Goal: Information Seeking & Learning: Learn about a topic

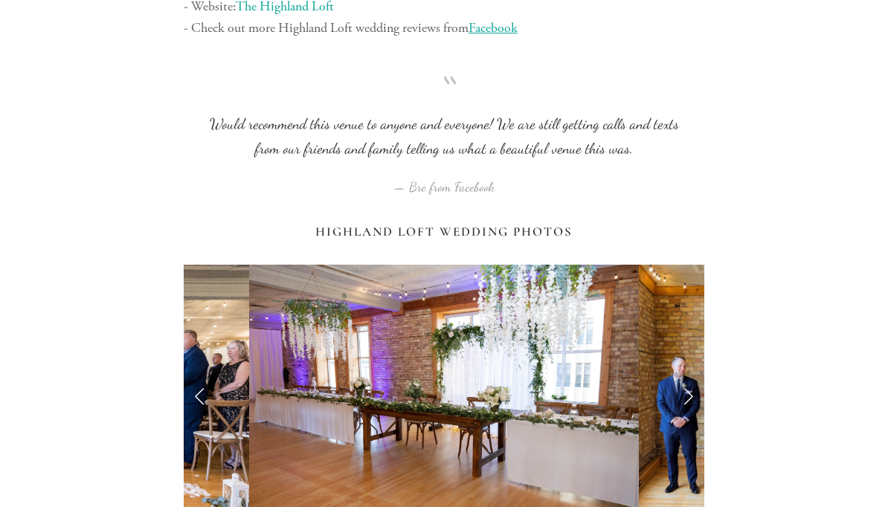
scroll to position [7071, 0]
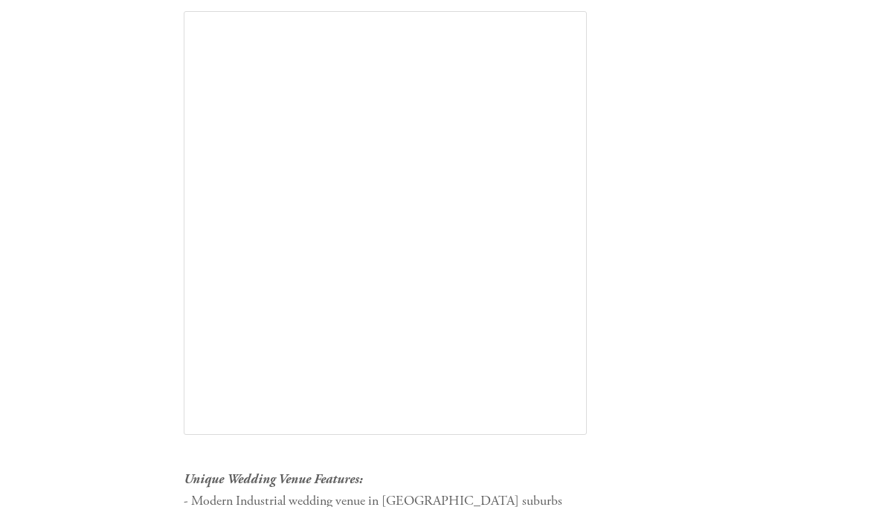
scroll to position [9221, 0]
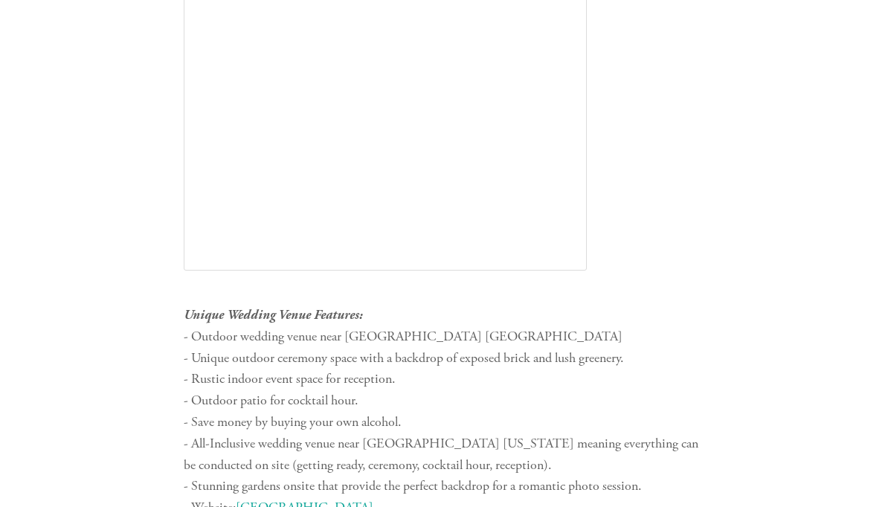
scroll to position [2400, 0]
click at [248, 499] on link "[GEOGRAPHIC_DATA]" at bounding box center [305, 507] width 138 height 17
click at [246, 499] on link "[GEOGRAPHIC_DATA]" at bounding box center [305, 507] width 138 height 17
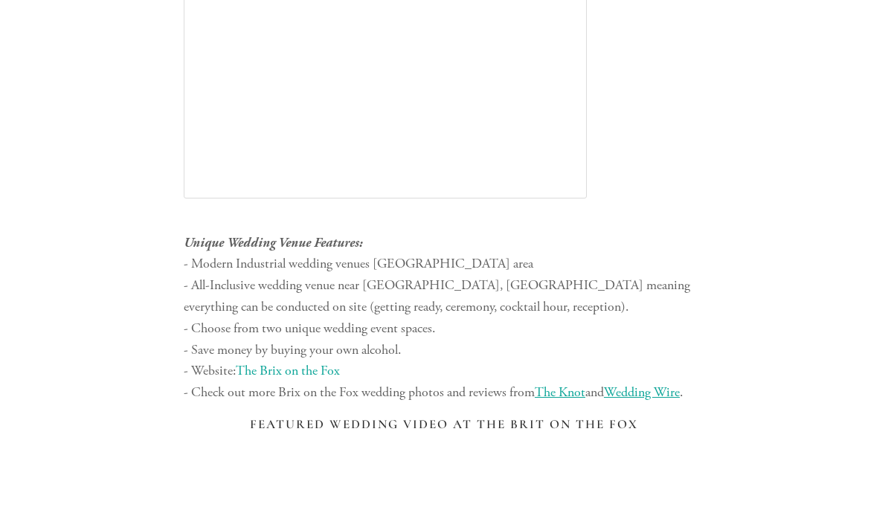
scroll to position [4115, 0]
click at [585, 384] on span "The Knot" at bounding box center [560, 392] width 51 height 17
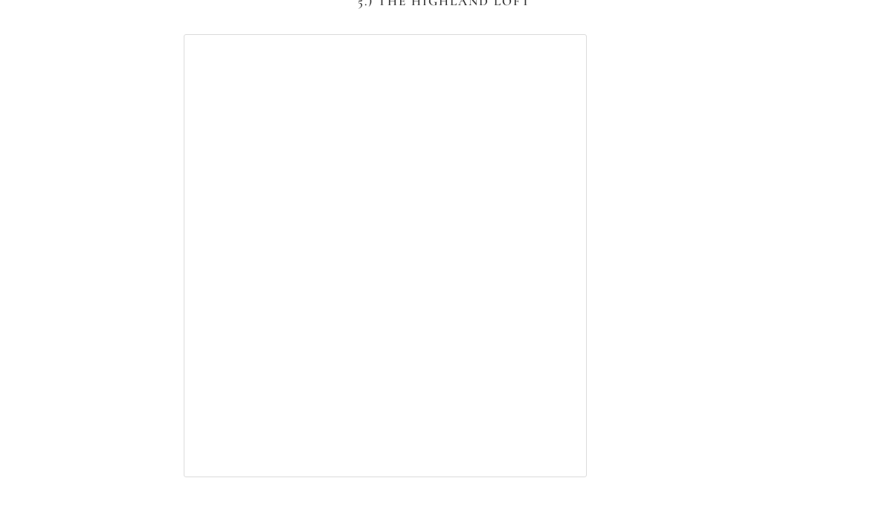
scroll to position [6424, 0]
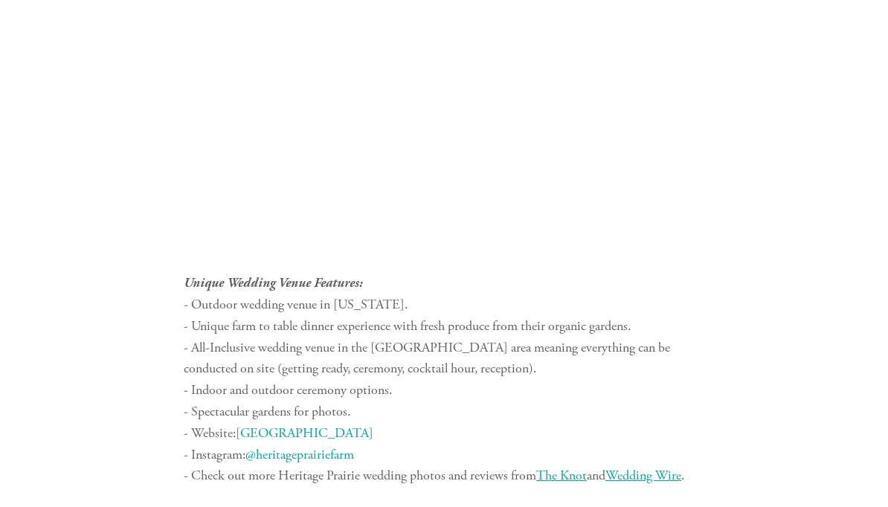
scroll to position [8051, 0]
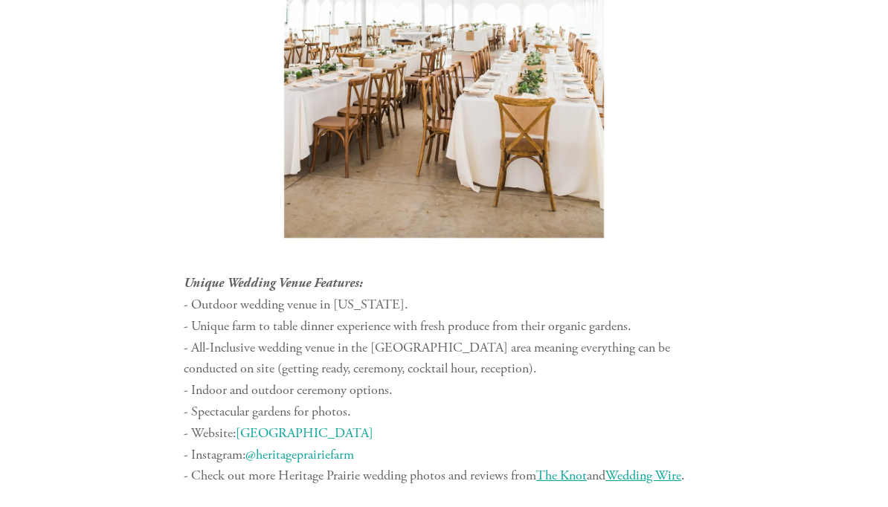
click at [581, 467] on span "The Knot" at bounding box center [561, 475] width 51 height 17
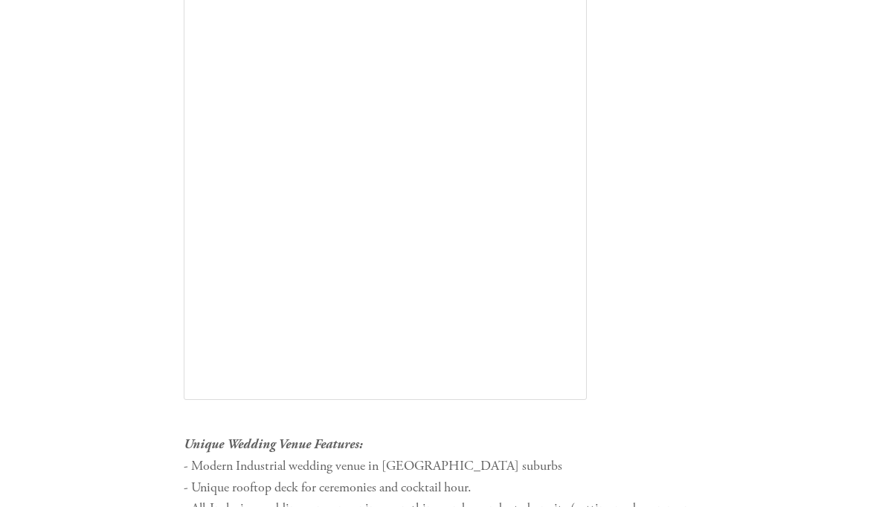
scroll to position [9257, 0]
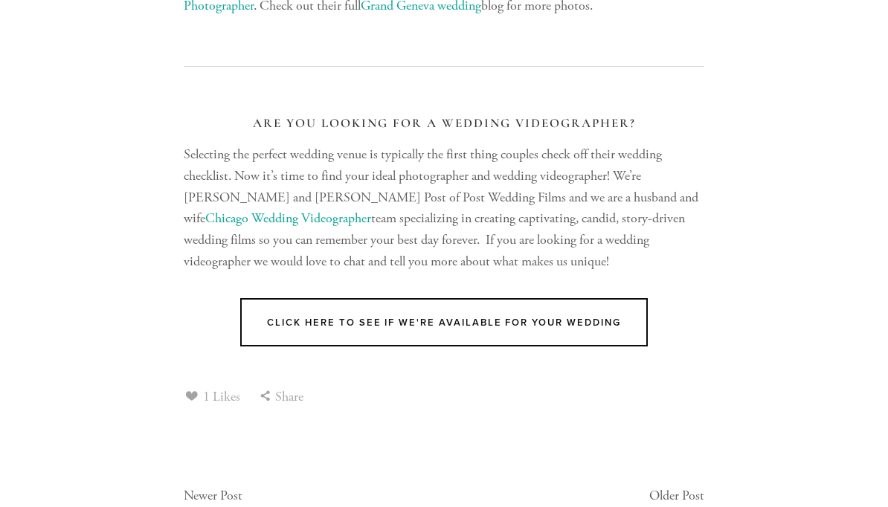
scroll to position [11927, 0]
